Goal: Information Seeking & Learning: Check status

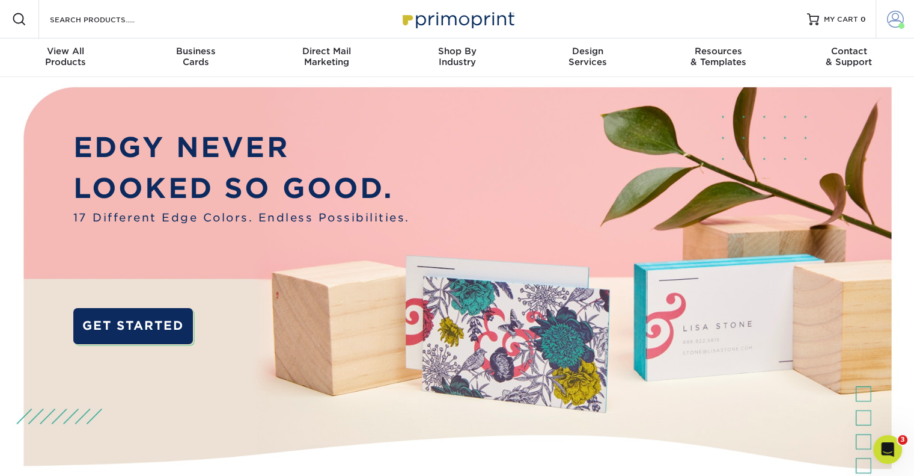
click at [895, 16] on span at bounding box center [895, 19] width 17 height 17
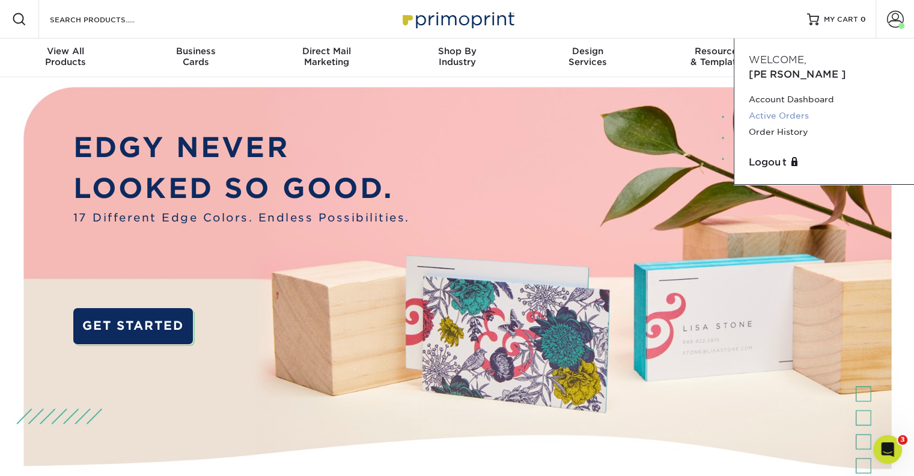
click at [805, 108] on link "Active Orders" at bounding box center [824, 116] width 151 height 16
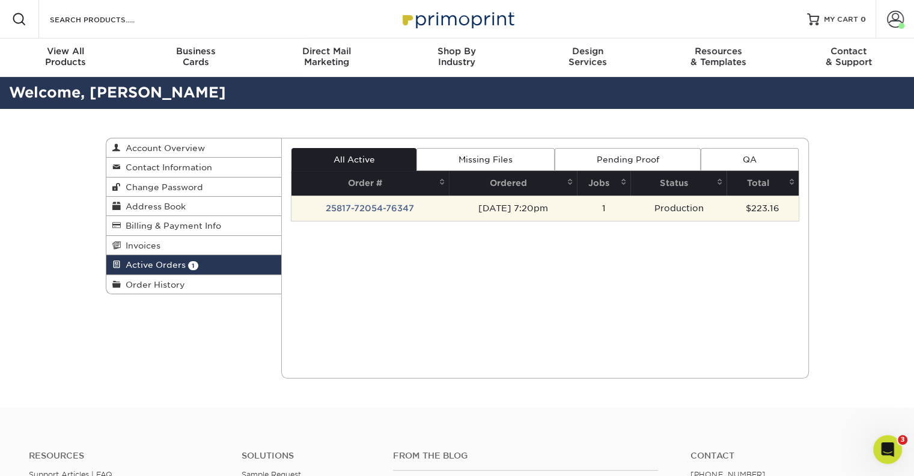
click at [364, 204] on td "25817-72054-76347" at bounding box center [371, 207] width 158 height 25
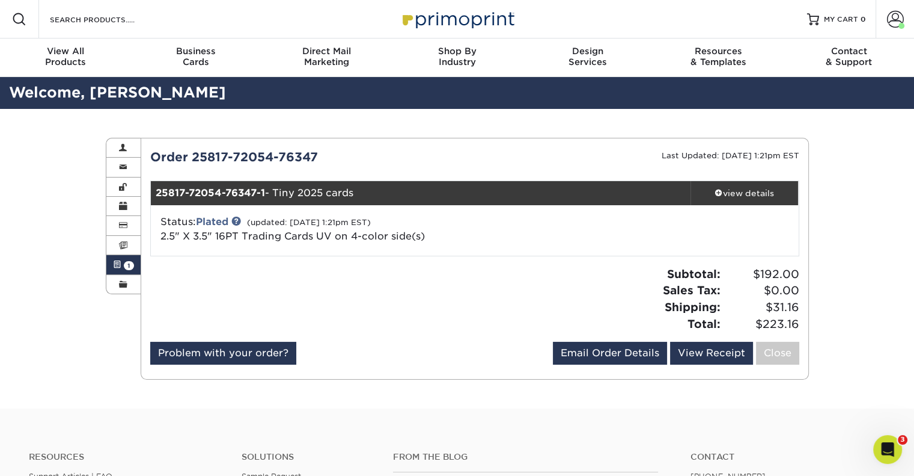
click at [262, 274] on div at bounding box center [308, 304] width 334 height 76
